Goal: Task Accomplishment & Management: Use online tool/utility

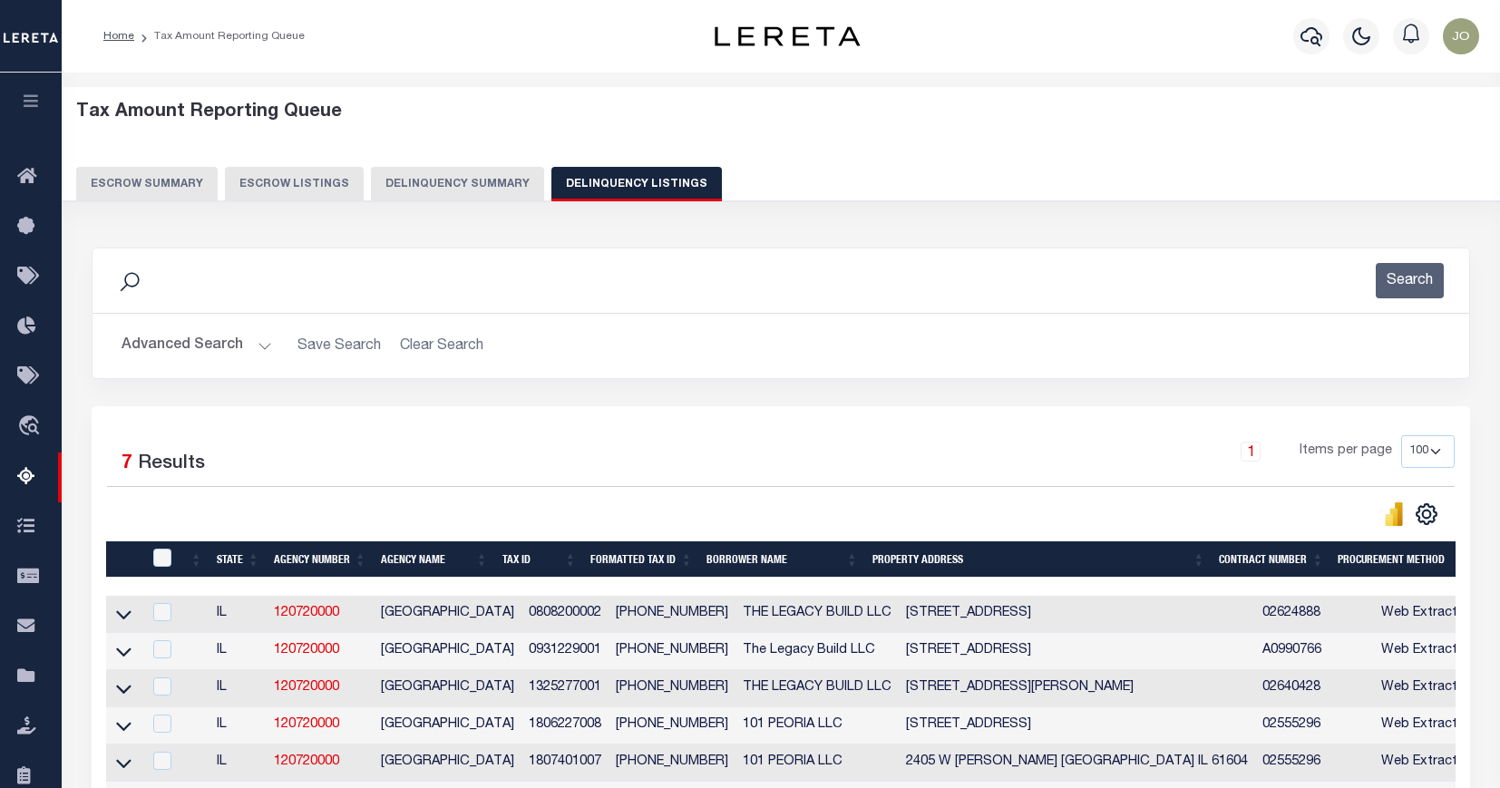
select select "100"
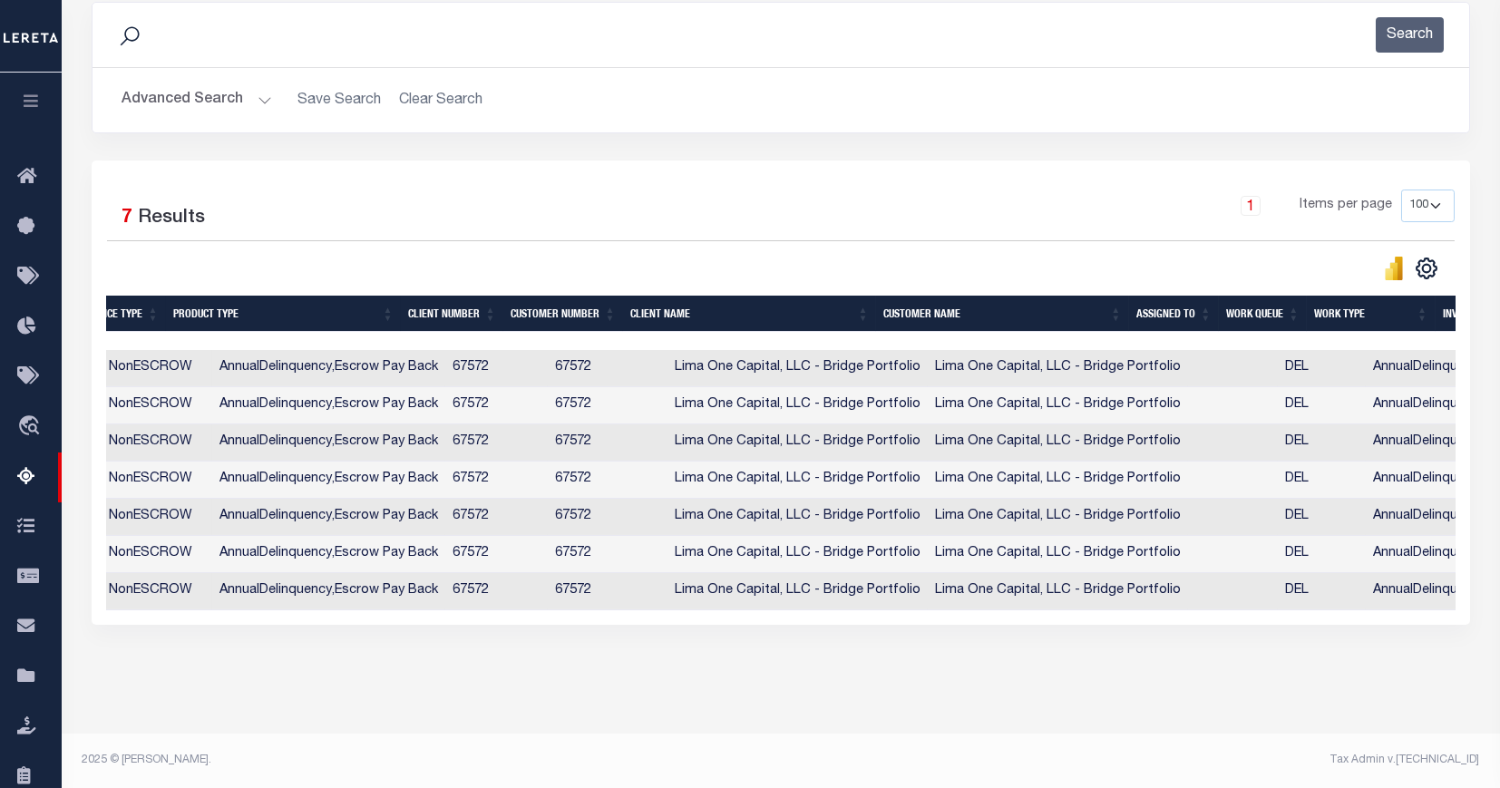
scroll to position [0, 1517]
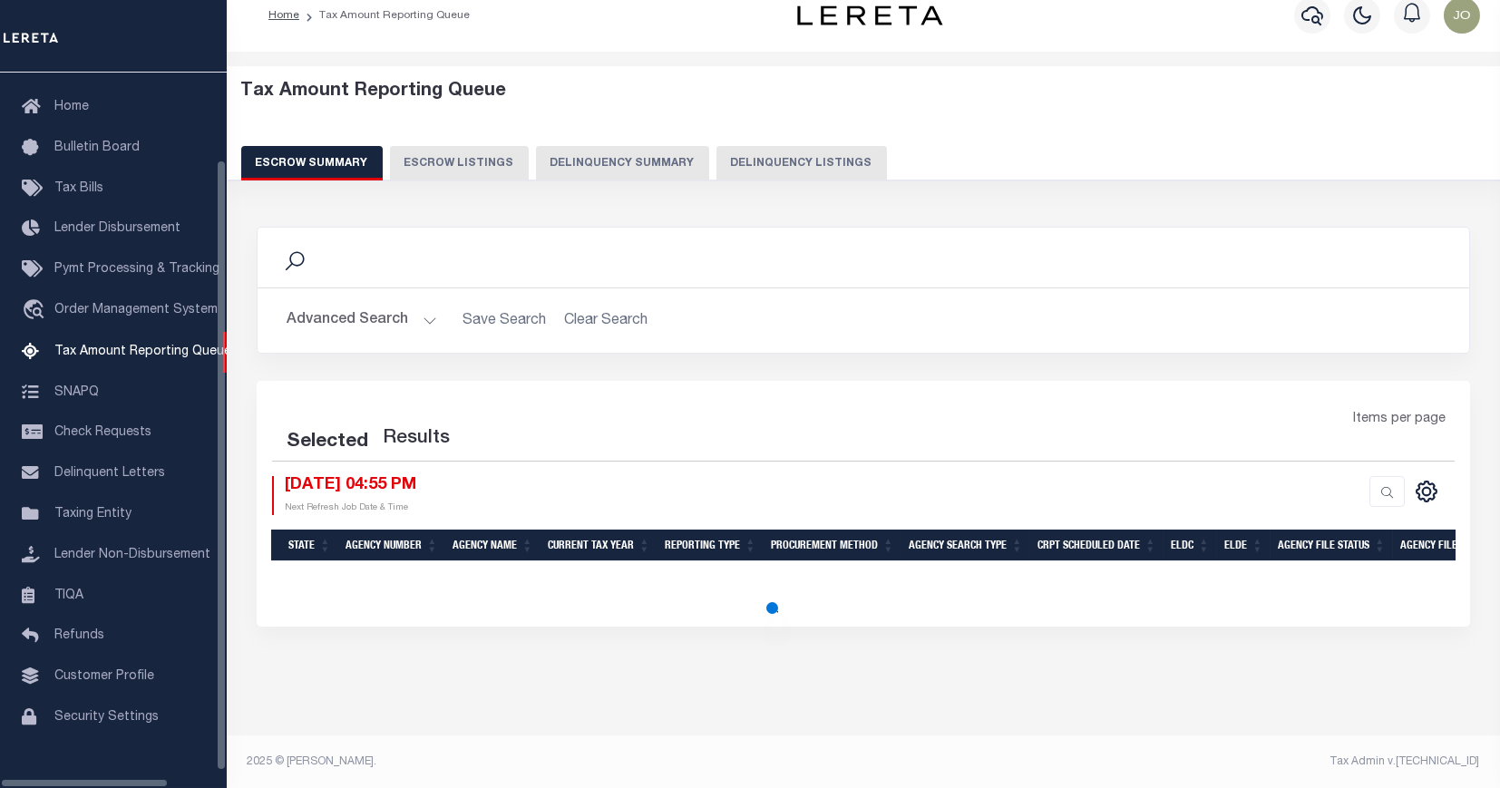
scroll to position [87, 0]
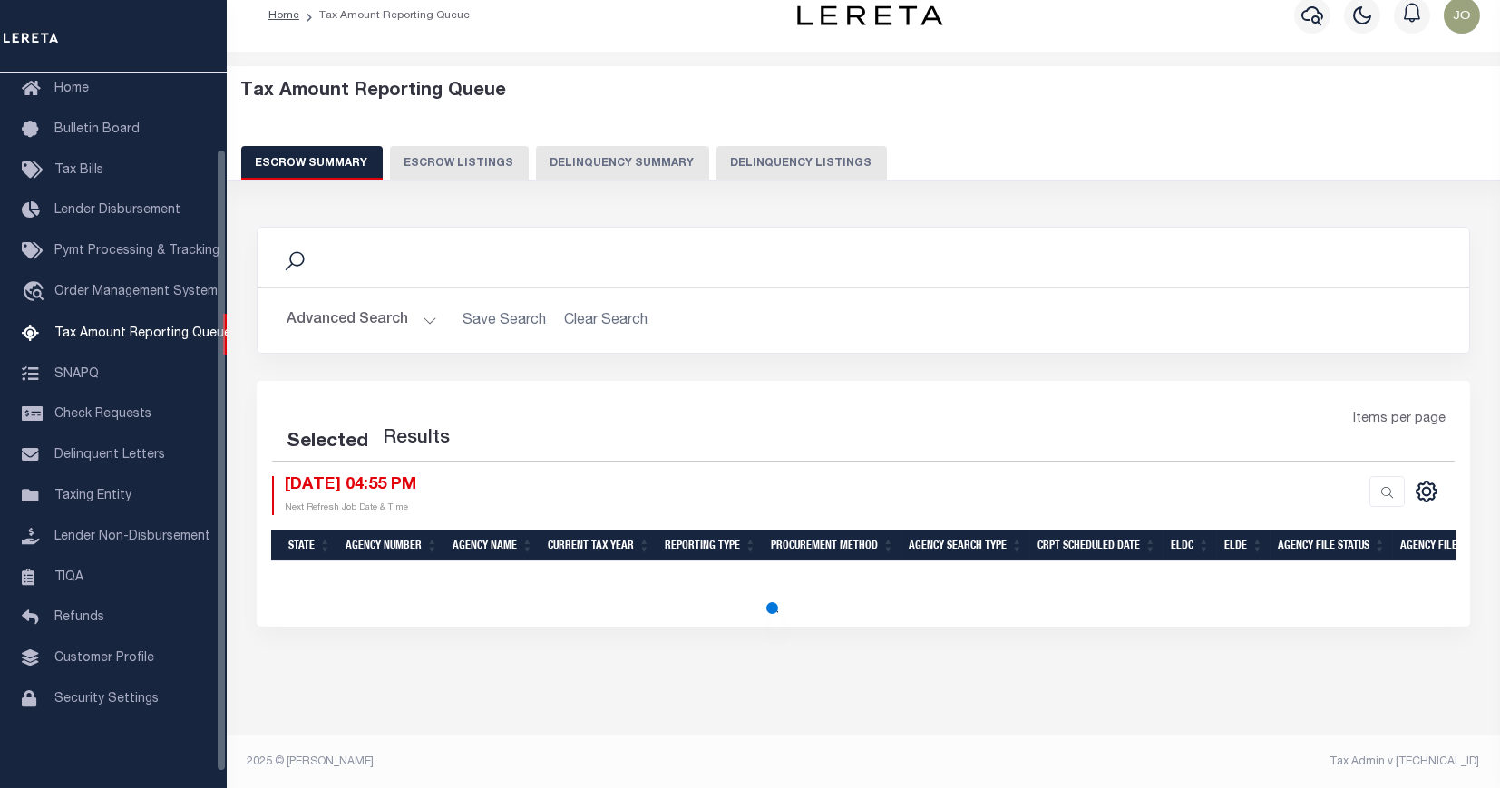
select select "100"
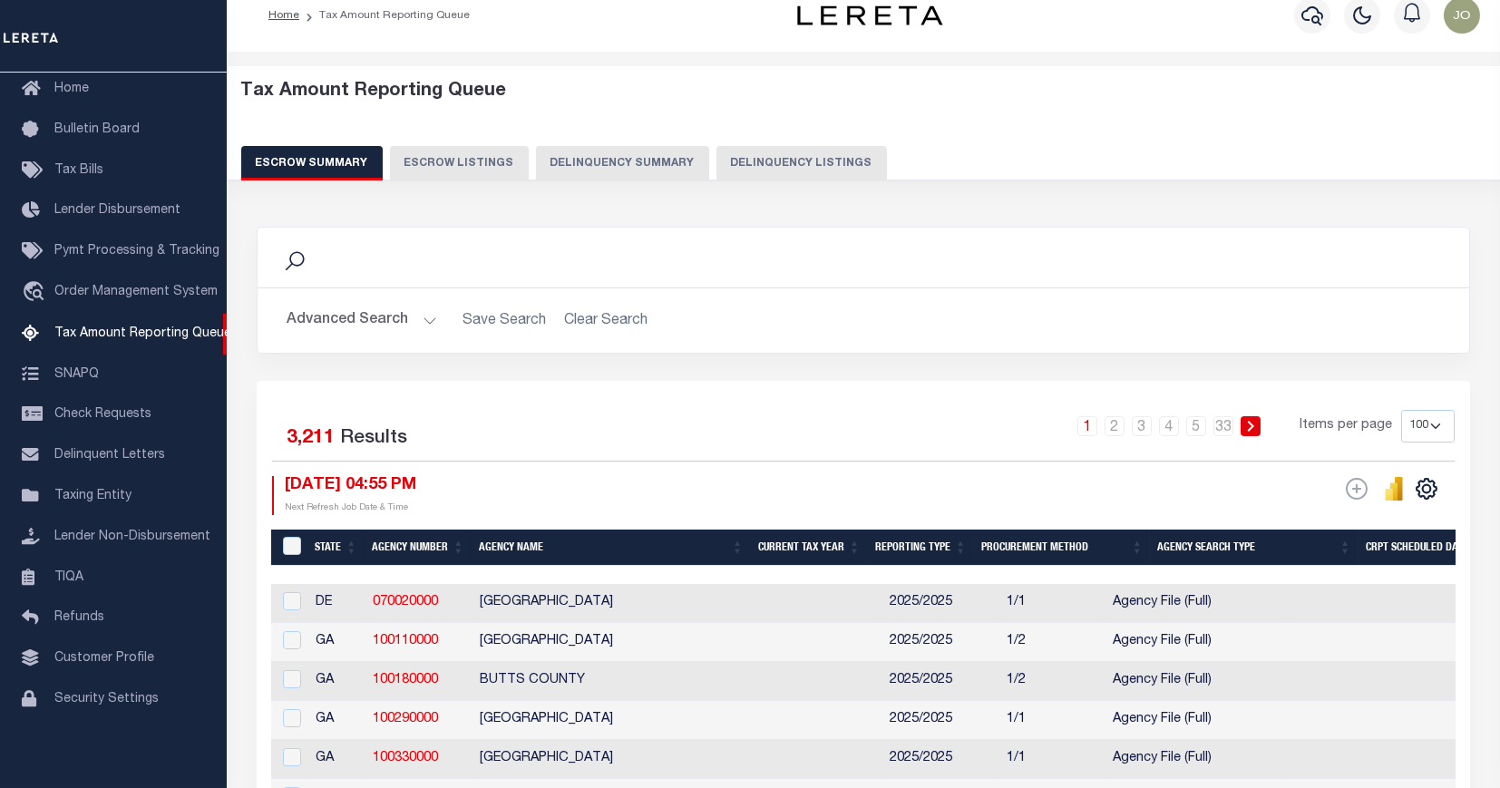
click at [614, 159] on button "Delinquency Summary" at bounding box center [622, 163] width 173 height 34
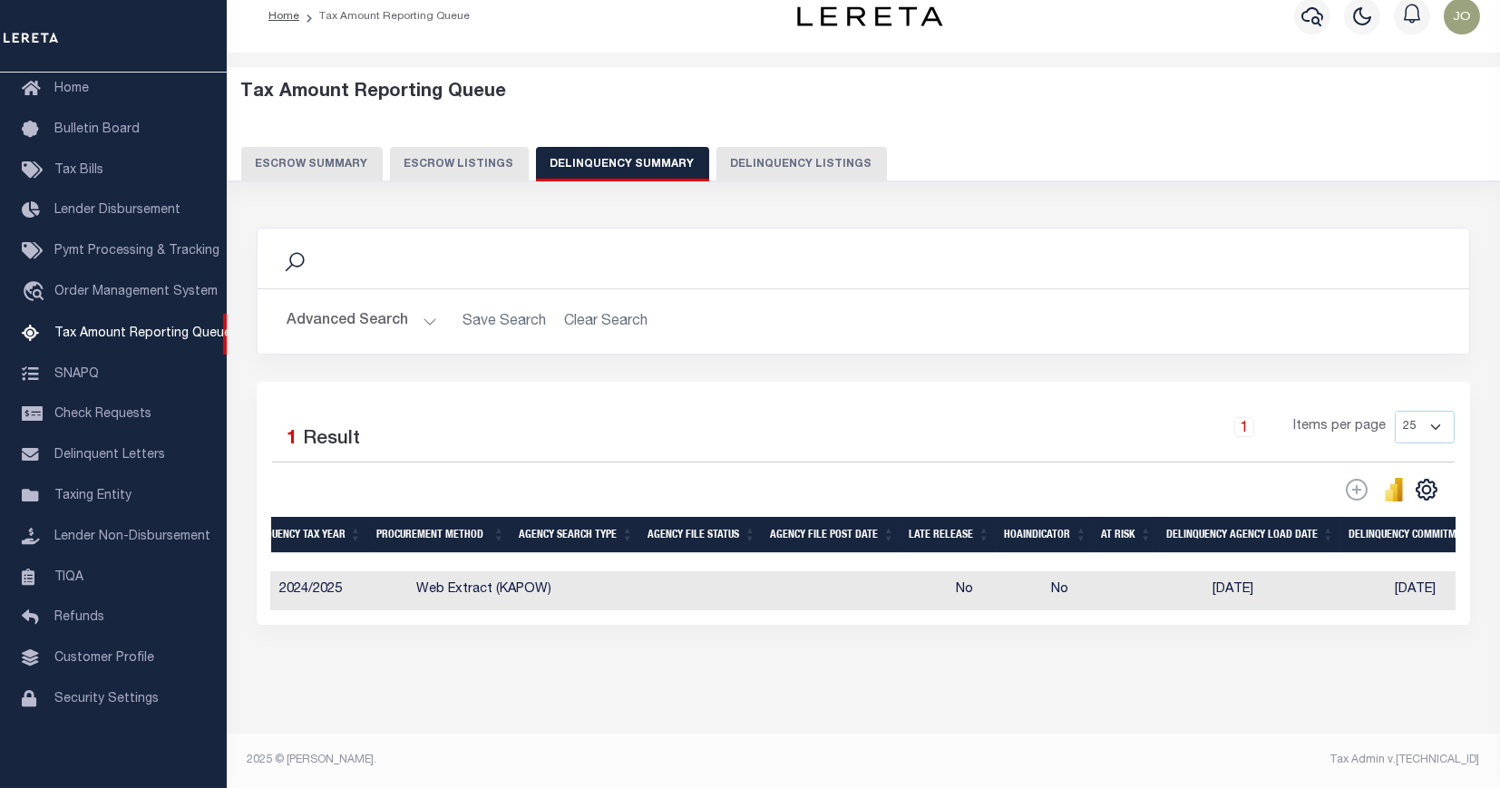
scroll to position [0, 0]
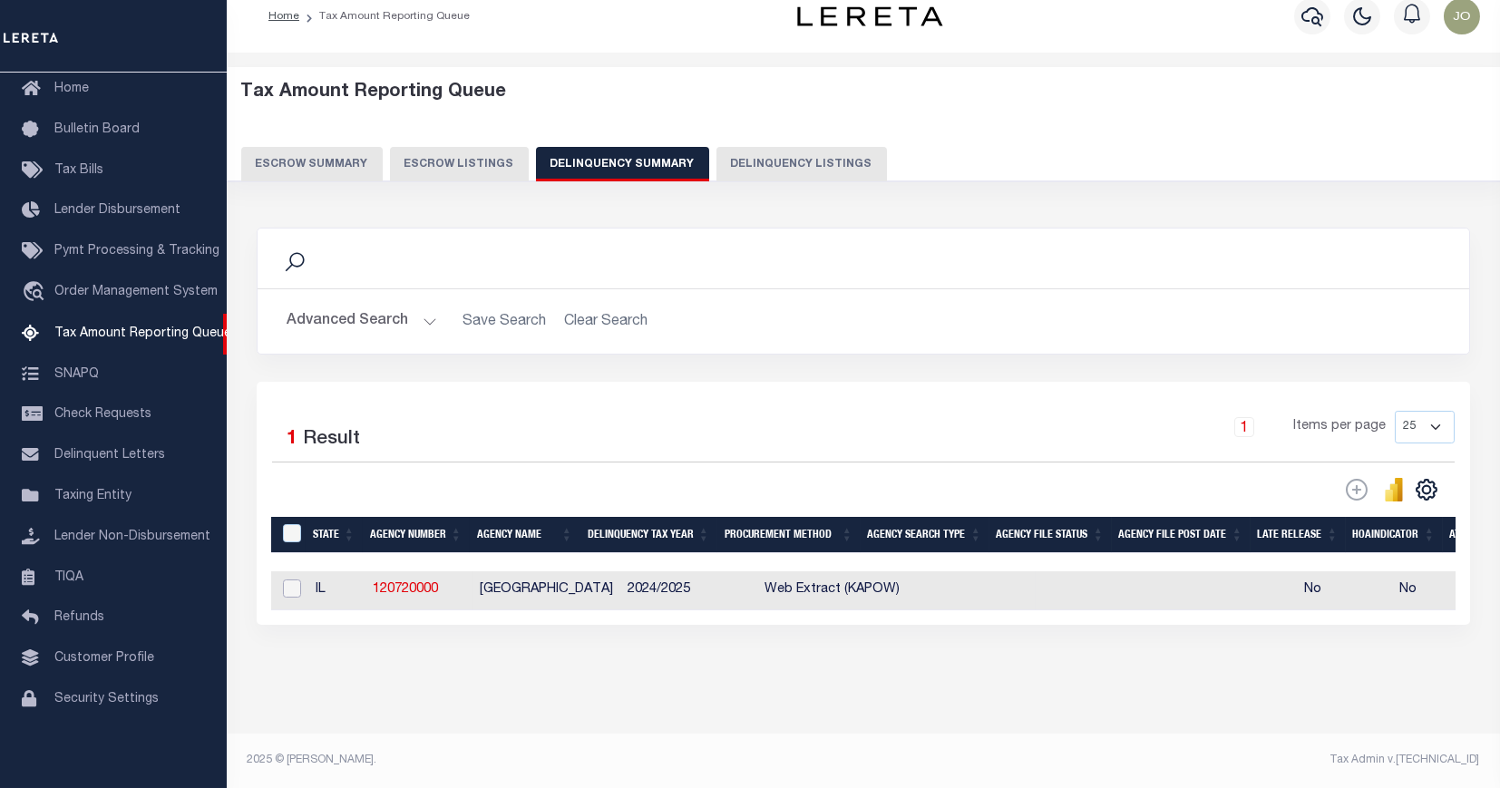
click at [292, 590] on input "checkbox" at bounding box center [292, 589] width 18 height 18
checkbox input "true"
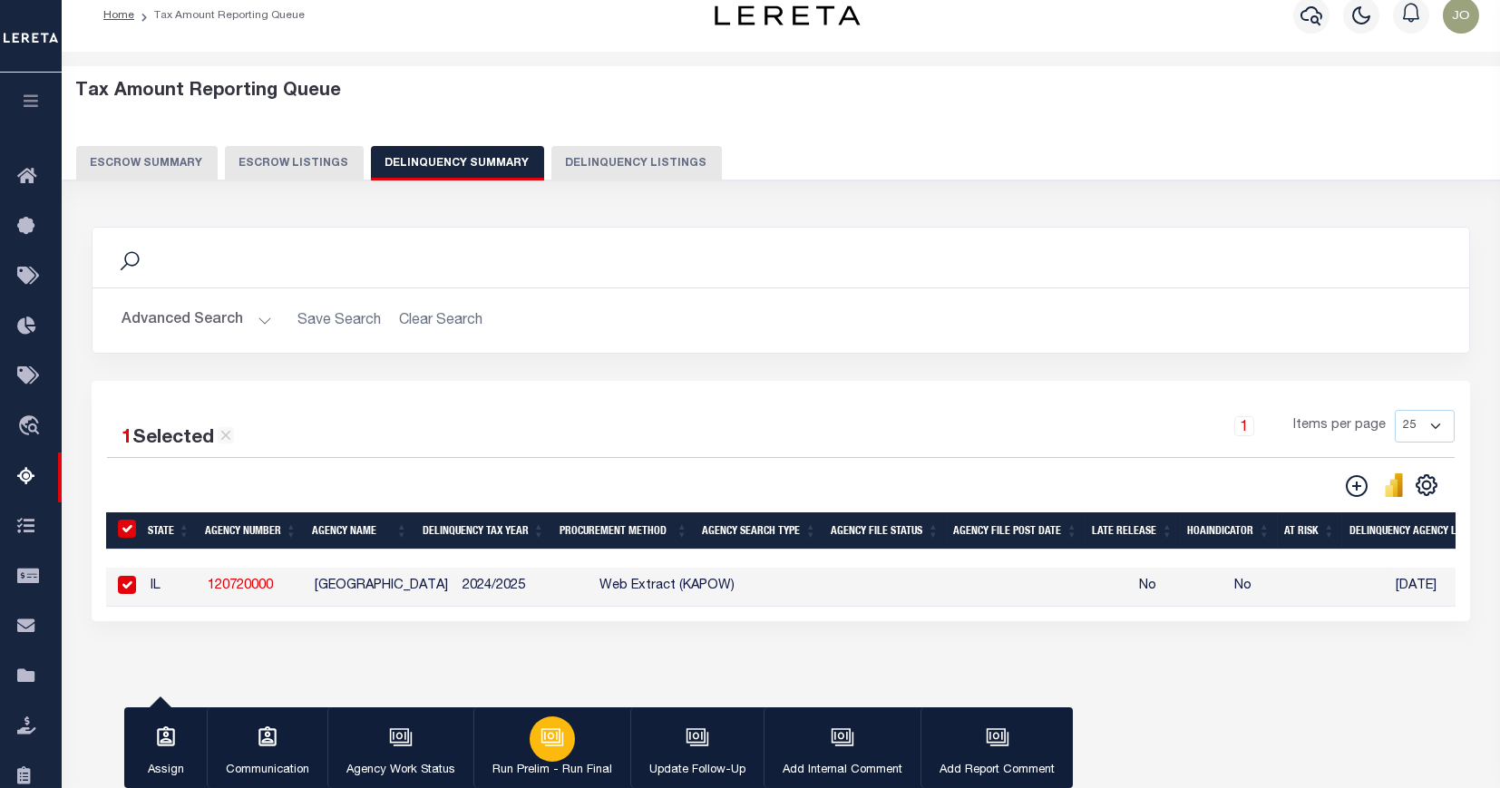
click at [523, 733] on button "Run Prelim - Run Final" at bounding box center [552, 749] width 157 height 82
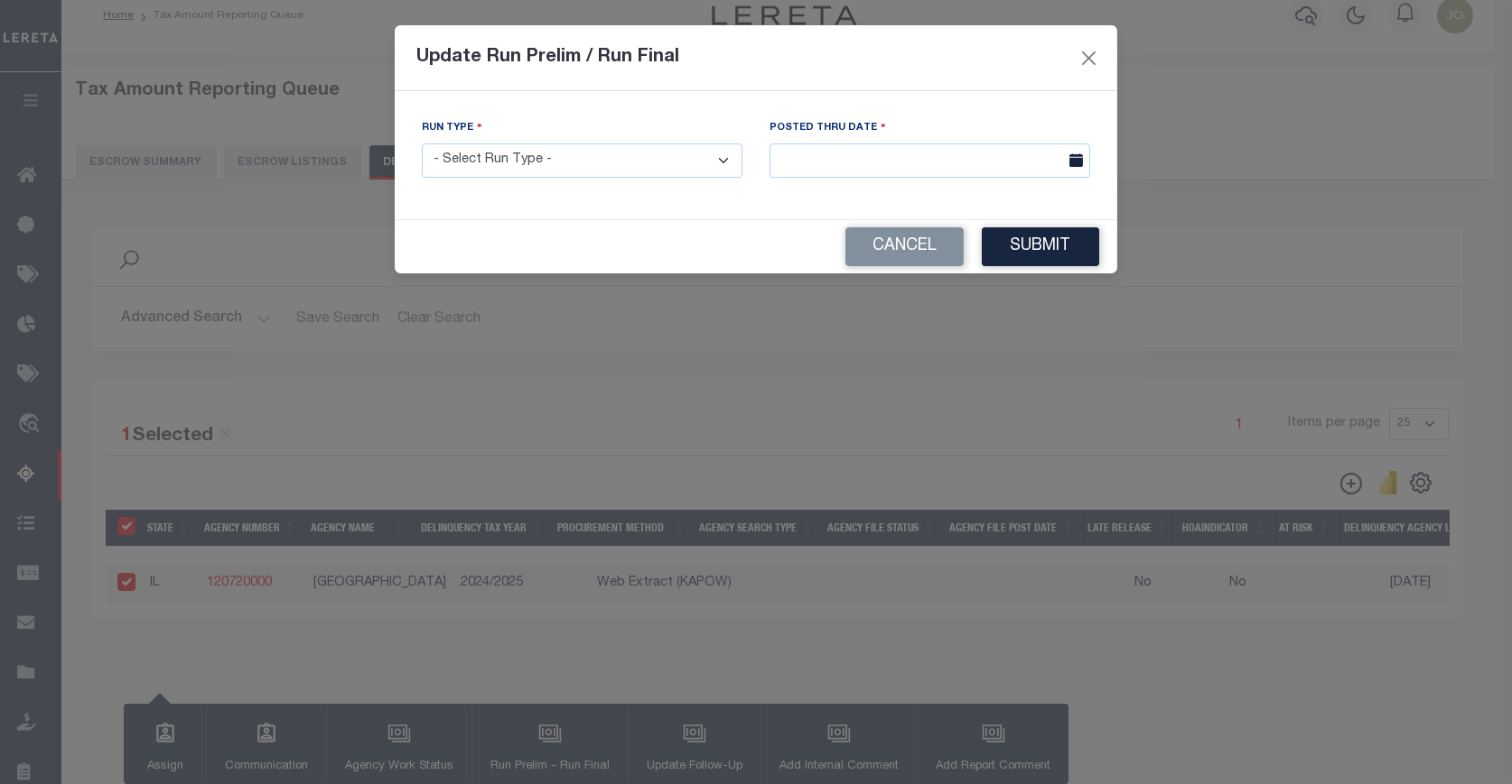
click at [695, 161] on select "- Select Run Type - Prelim Run Final Run" at bounding box center [582, 160] width 321 height 35
select select "F"
click at [422, 143] on select "- Select Run Type - Prelim Run Final Run" at bounding box center [582, 160] width 321 height 35
click at [914, 154] on input "text" at bounding box center [930, 160] width 321 height 35
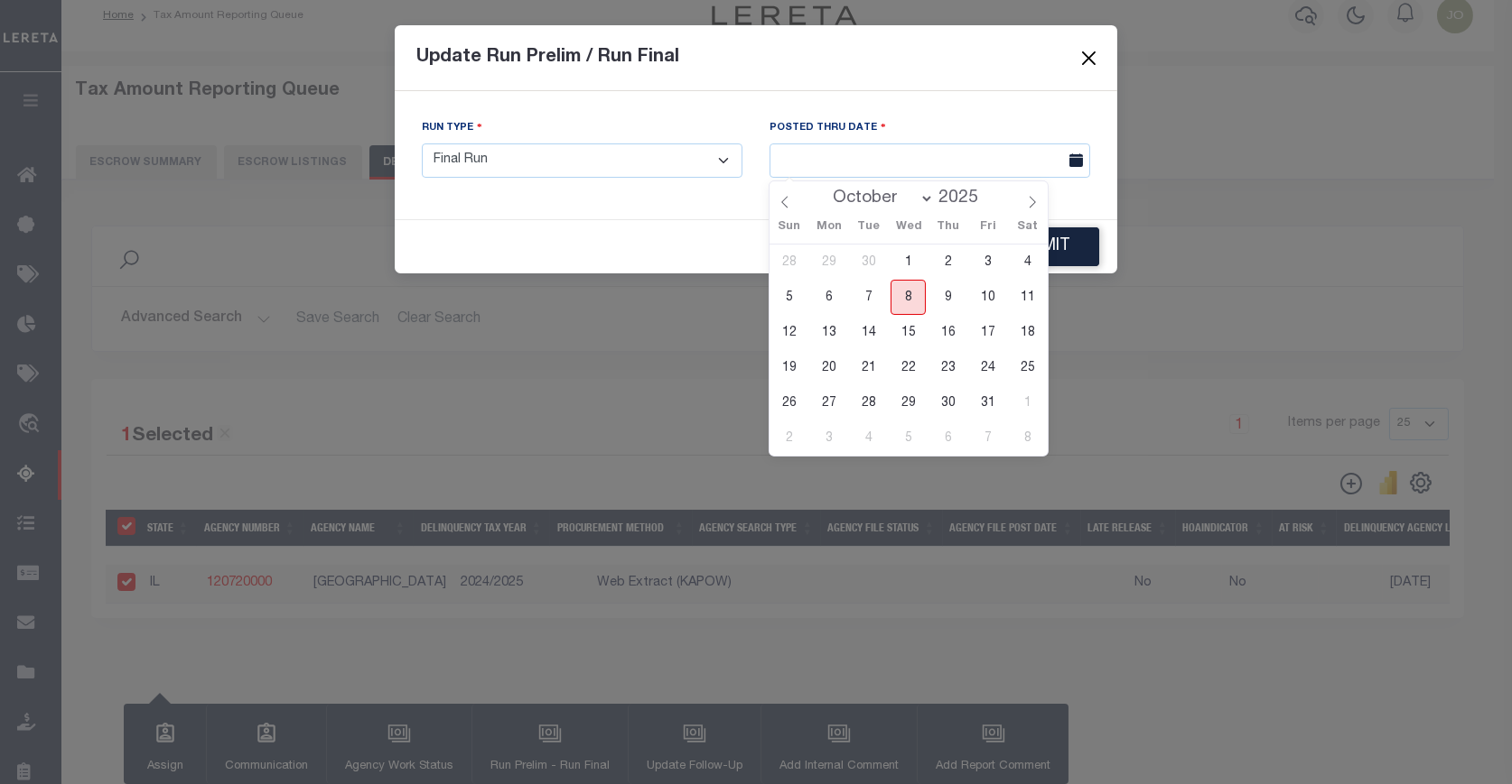
click at [909, 295] on span "8" at bounding box center [907, 296] width 35 height 35
type input "[DATE]"
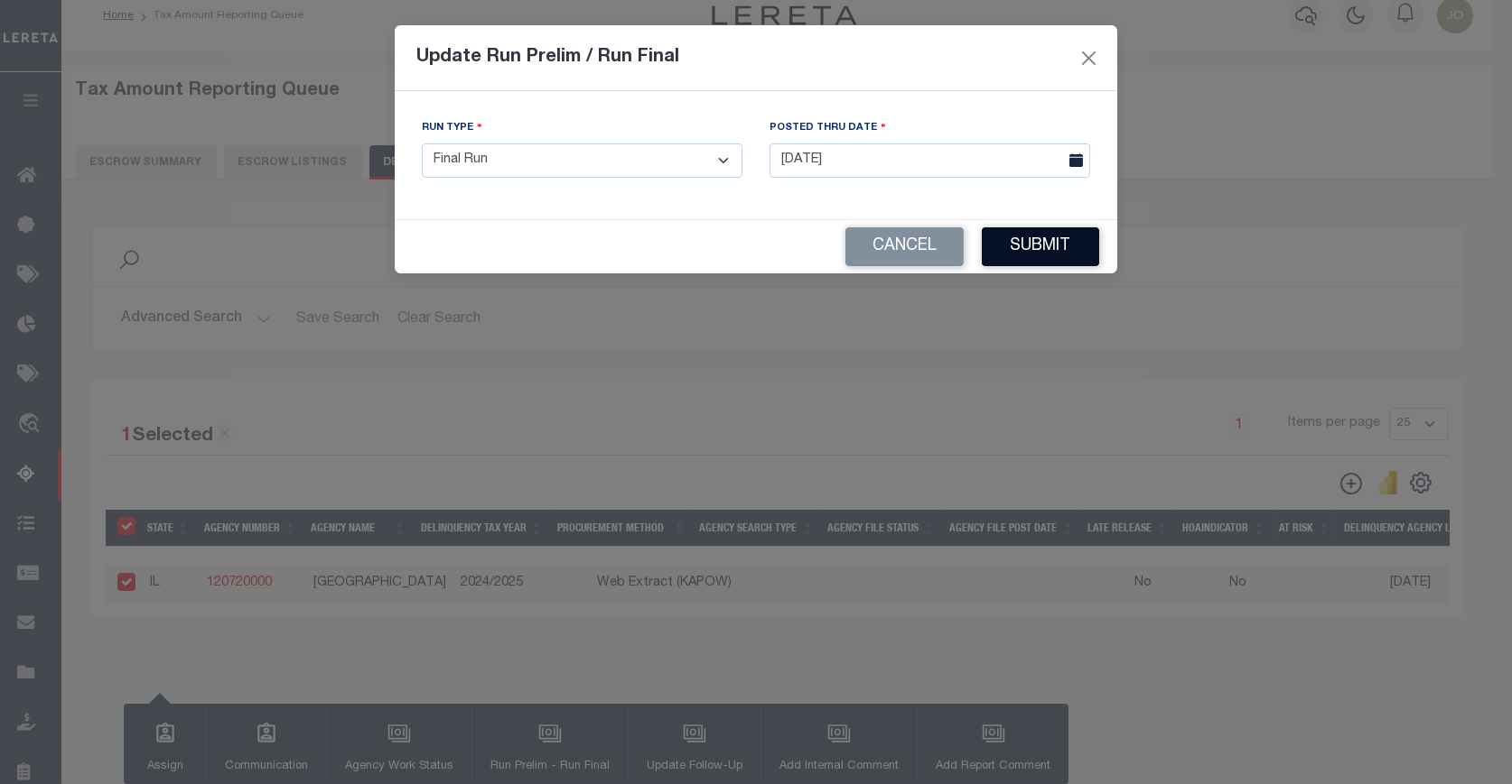
click at [1036, 248] on button "Submit" at bounding box center [1040, 247] width 117 height 39
